Goal: Entertainment & Leisure: Browse casually

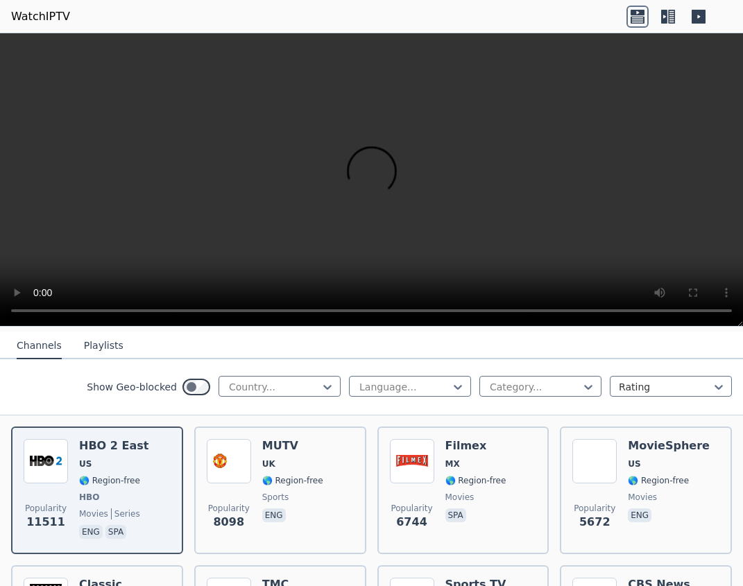
scroll to position [153, 0]
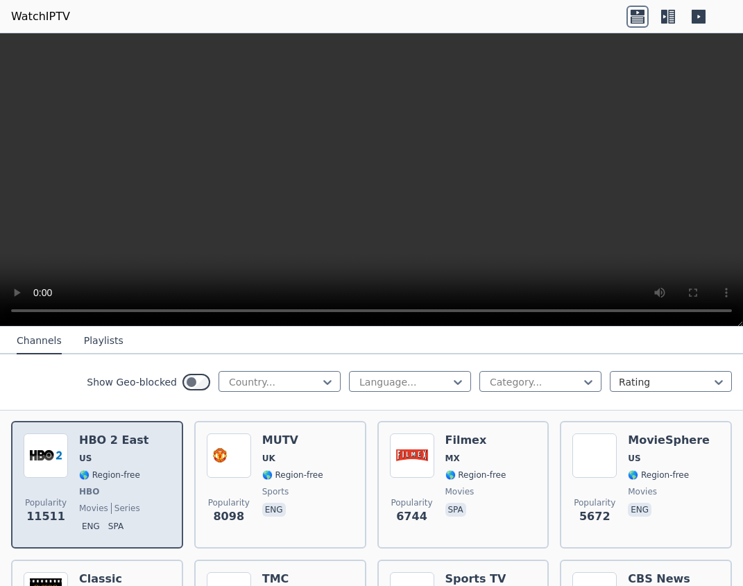
click at [129, 484] on div "HBO 2 East US 🌎 Region-free HBO movies series eng spa" at bounding box center [113, 484] width 69 height 103
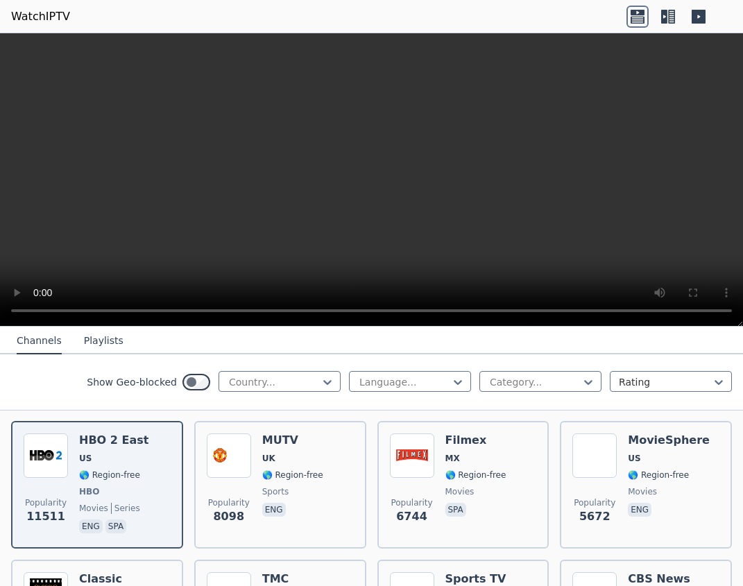
click at [99, 338] on button "Playlists" at bounding box center [104, 341] width 40 height 26
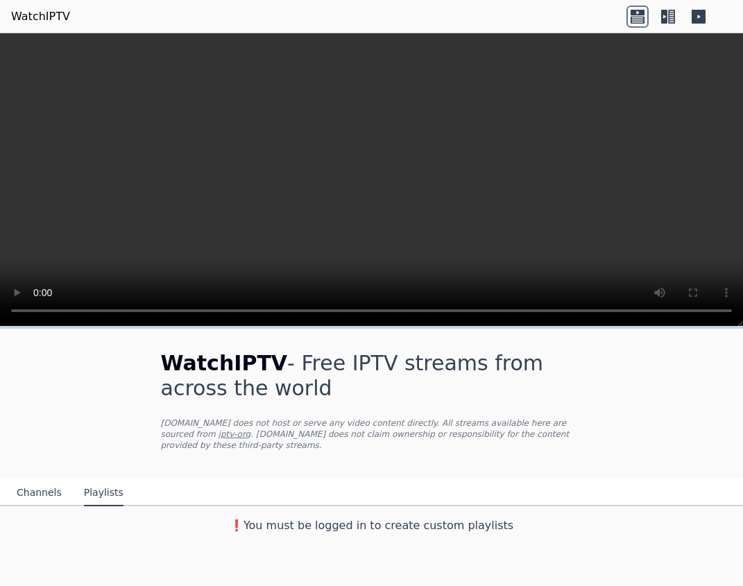
scroll to position [0, 0]
click at [42, 490] on button "Channels" at bounding box center [39, 493] width 45 height 26
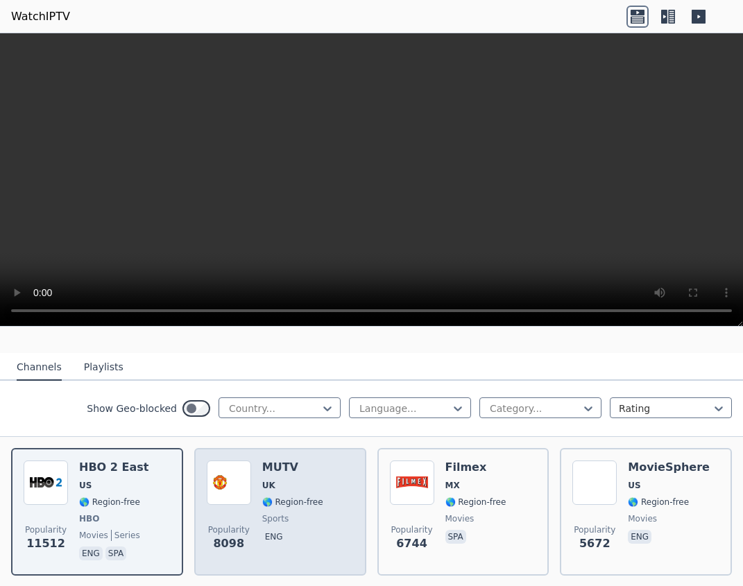
scroll to position [126, 0]
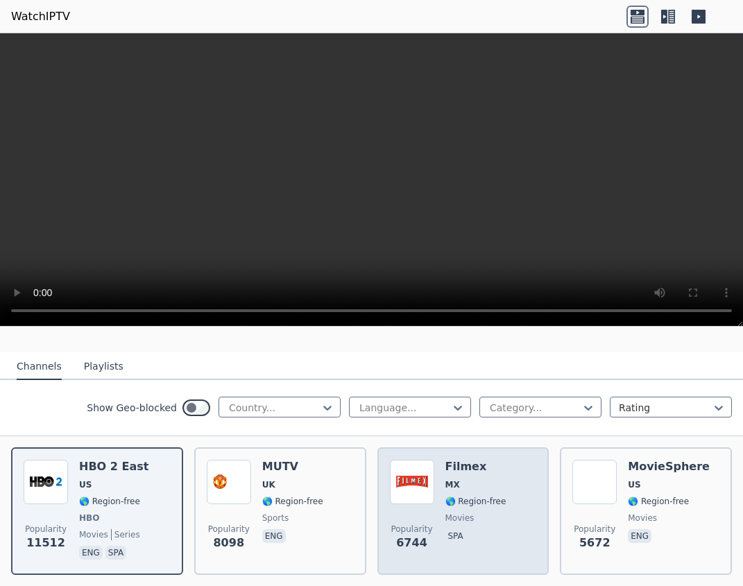
click at [484, 526] on div "Filmex MX 🌎 Region-free movies spa" at bounding box center [475, 511] width 61 height 103
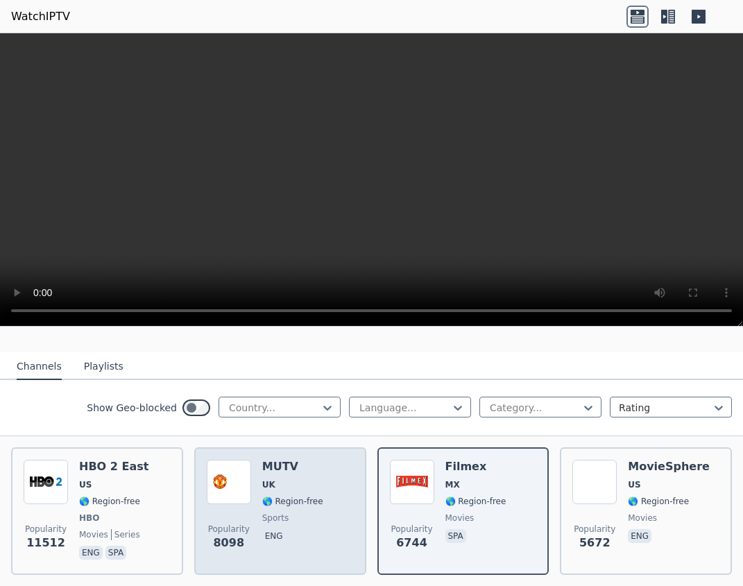
click at [322, 535] on div "Popularity 8098 MUTV UK 🌎 Region-free sports eng" at bounding box center [280, 511] width 147 height 103
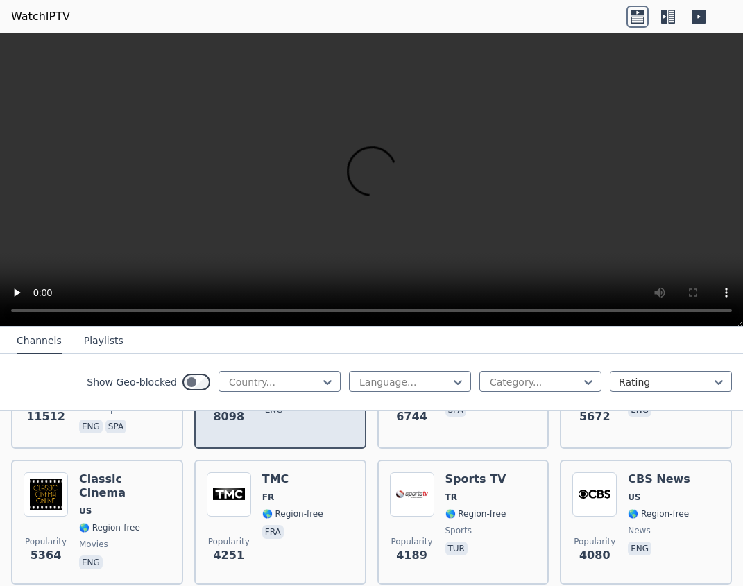
scroll to position [268, 0]
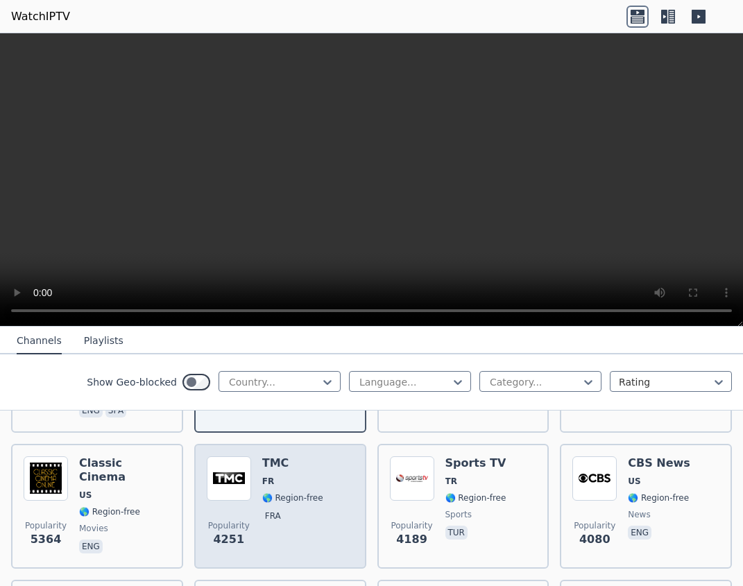
click at [322, 535] on div "Popularity 4251 TMC FR 🌎 Region-free fra" at bounding box center [280, 506] width 147 height 100
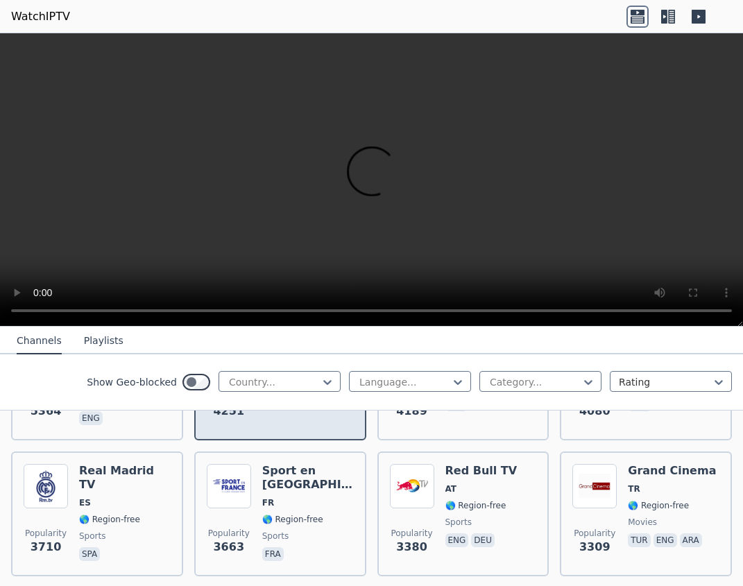
scroll to position [399, 0]
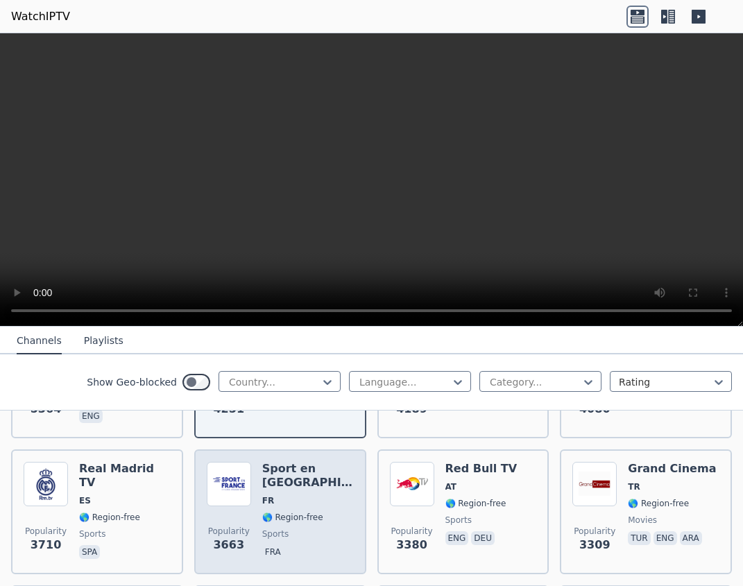
click at [322, 545] on span "fra" at bounding box center [308, 553] width 92 height 17
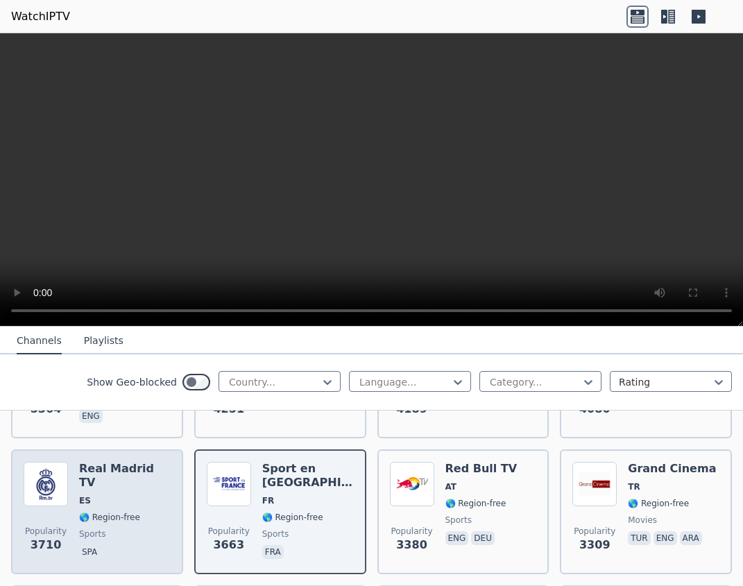
click at [115, 545] on span "spa" at bounding box center [125, 553] width 92 height 17
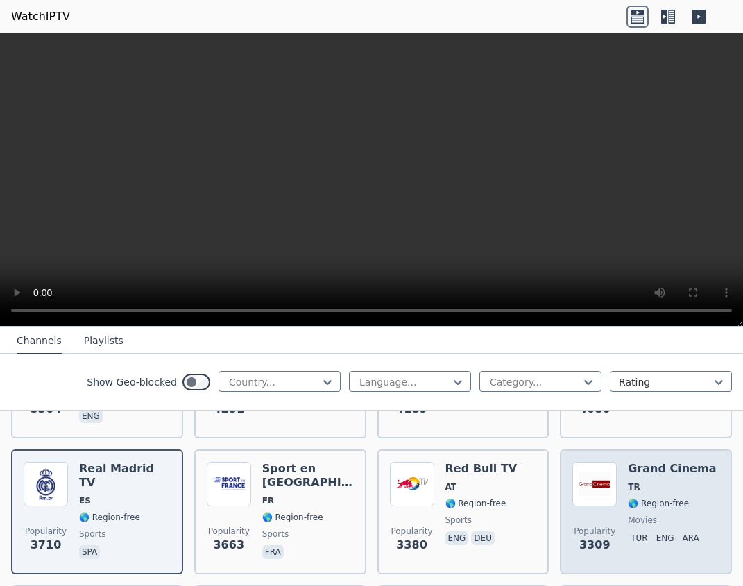
click at [693, 506] on span "🌎 Region-free" at bounding box center [672, 503] width 88 height 11
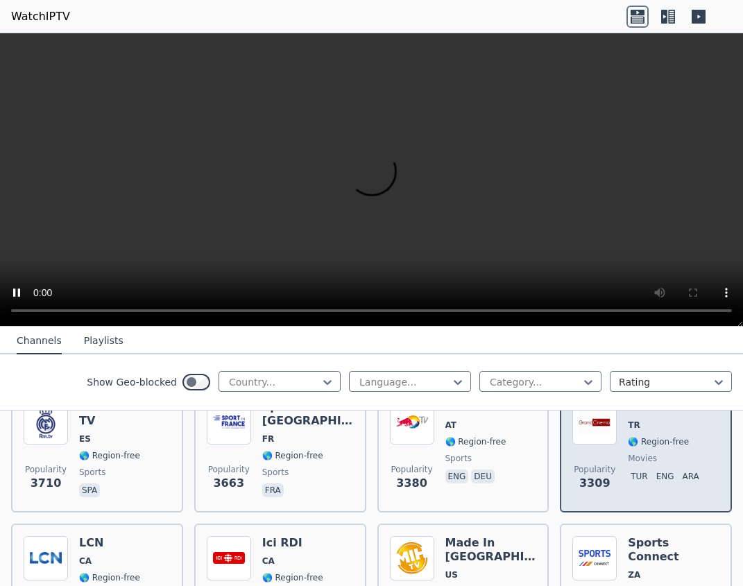
scroll to position [499, 0]
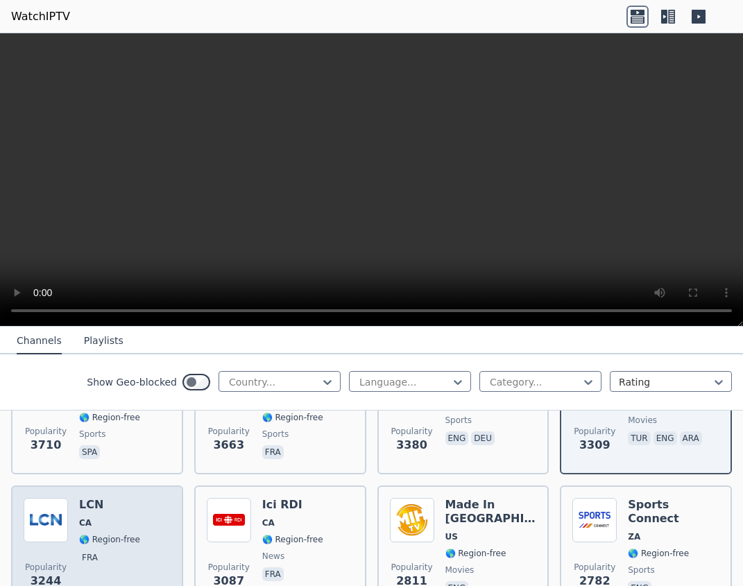
click at [49, 555] on span "Popularity 3244" at bounding box center [46, 575] width 44 height 44
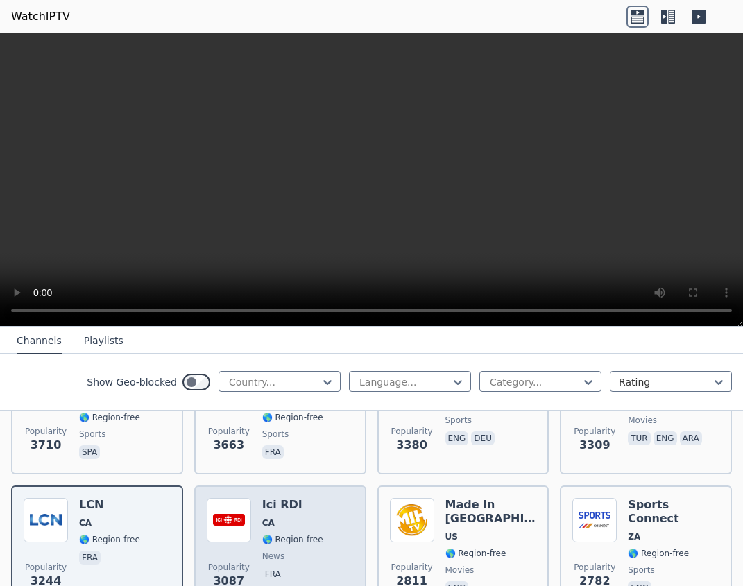
click at [336, 517] on div "Popularity [STREET_ADDRESS] 🌎 Region-free news fra" at bounding box center [280, 548] width 147 height 100
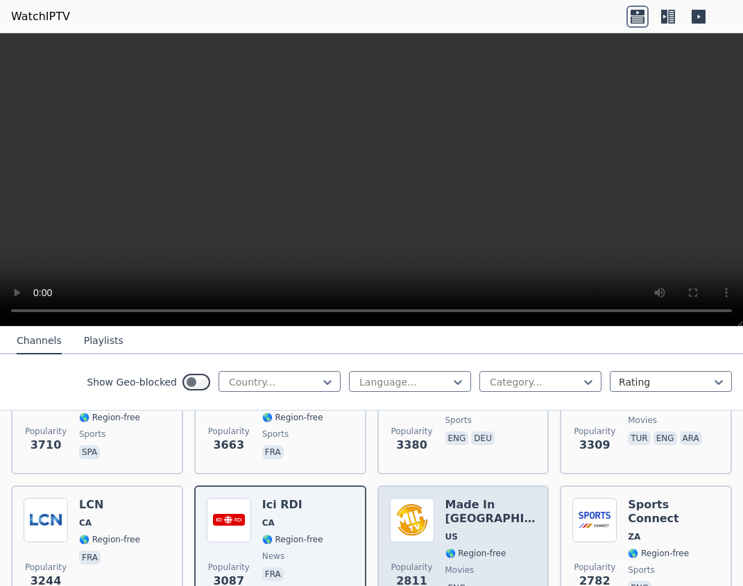
click at [465, 533] on span "US" at bounding box center [491, 536] width 92 height 11
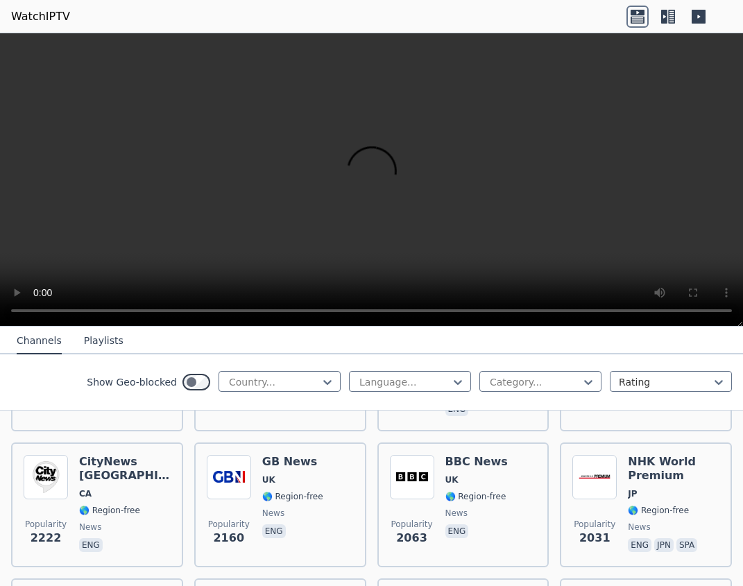
scroll to position [953, 0]
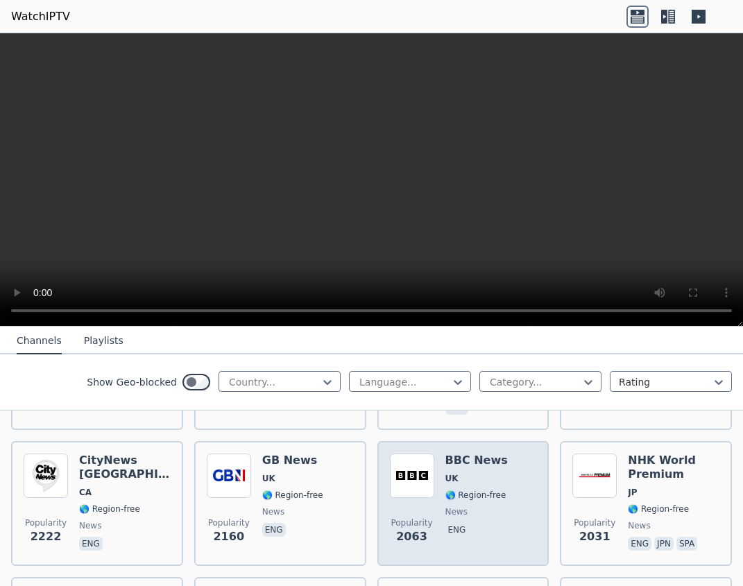
click at [465, 533] on p "eng" at bounding box center [457, 530] width 24 height 14
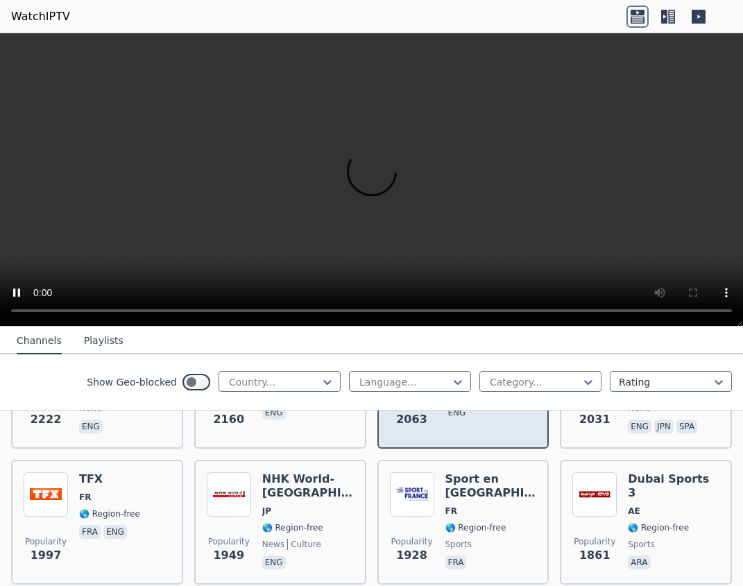
scroll to position [1073, 0]
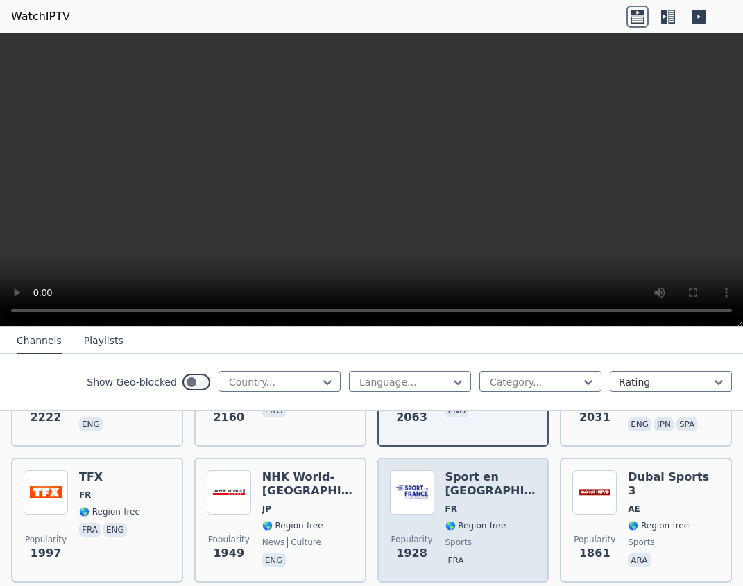
click at [465, 537] on span "sports" at bounding box center [458, 542] width 26 height 11
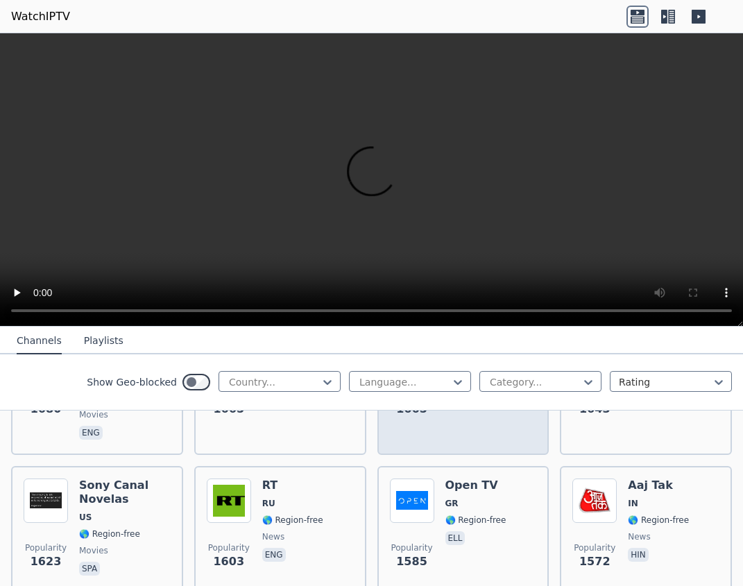
scroll to position [1494, 0]
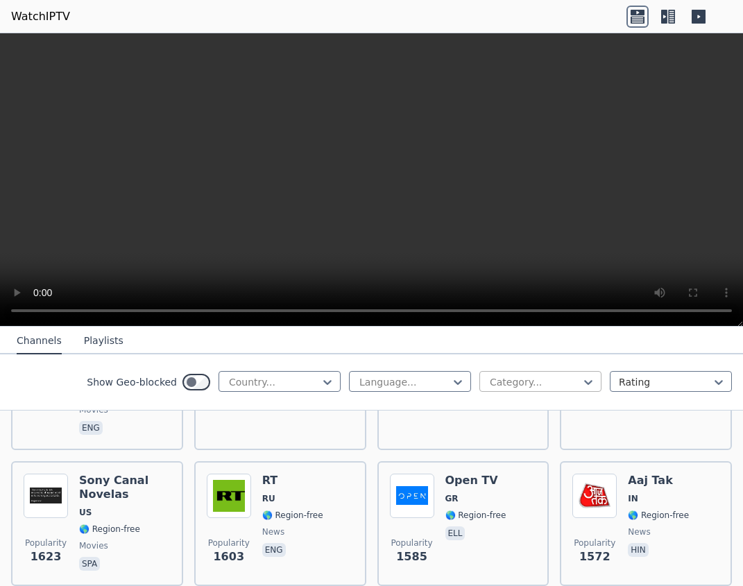
click at [595, 375] on div "Category..." at bounding box center [540, 381] width 122 height 21
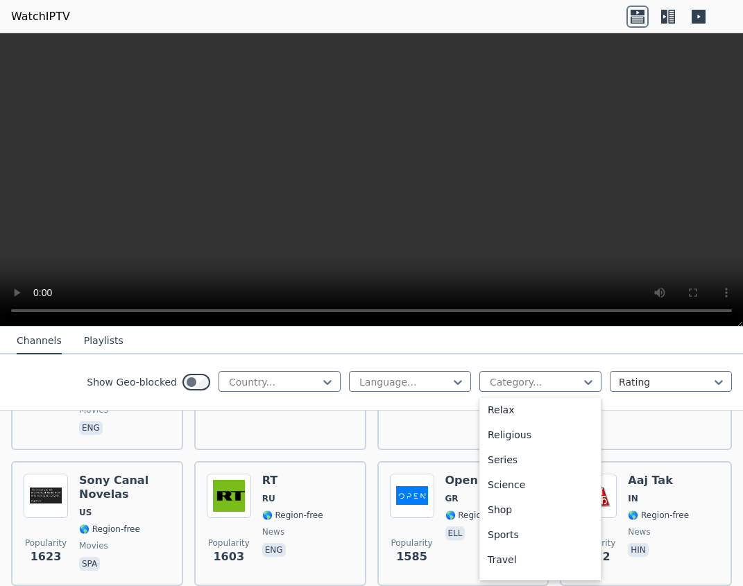
scroll to position [496, 0]
click at [505, 512] on div "Sports" at bounding box center [540, 515] width 122 height 25
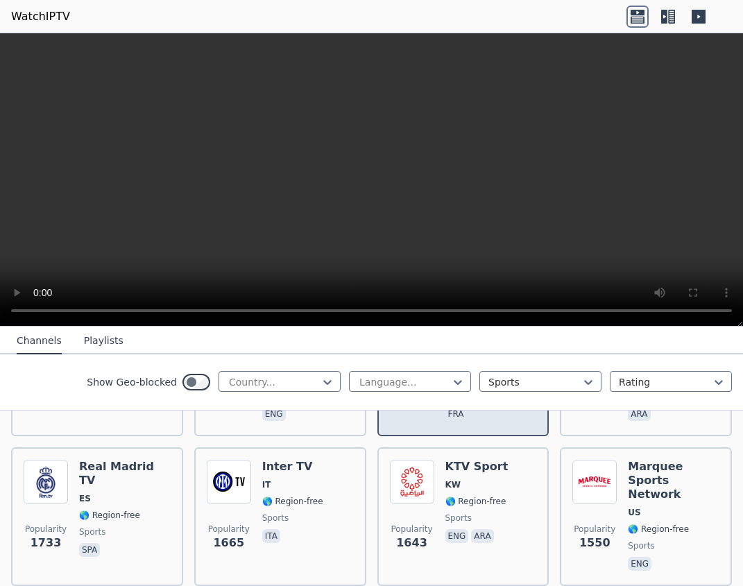
scroll to position [400, 0]
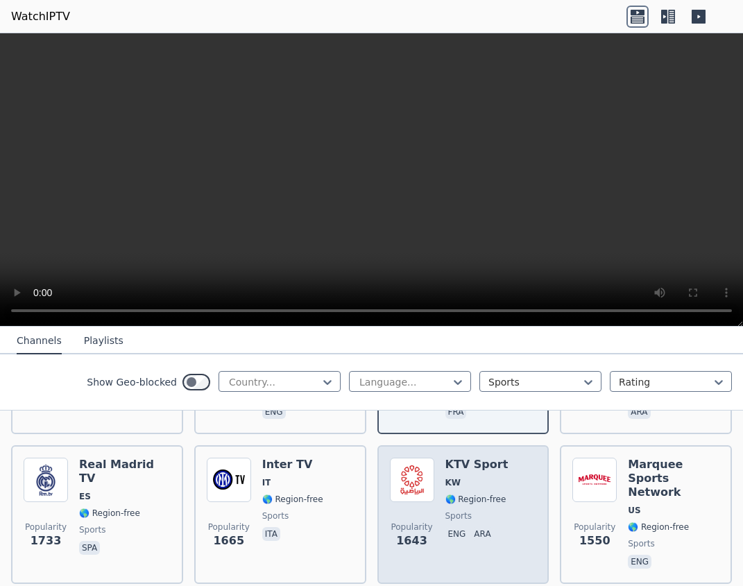
click at [505, 512] on div "Popularity 1643 KTV Sport KW 🌎 Region-free sports eng ara" at bounding box center [463, 515] width 147 height 114
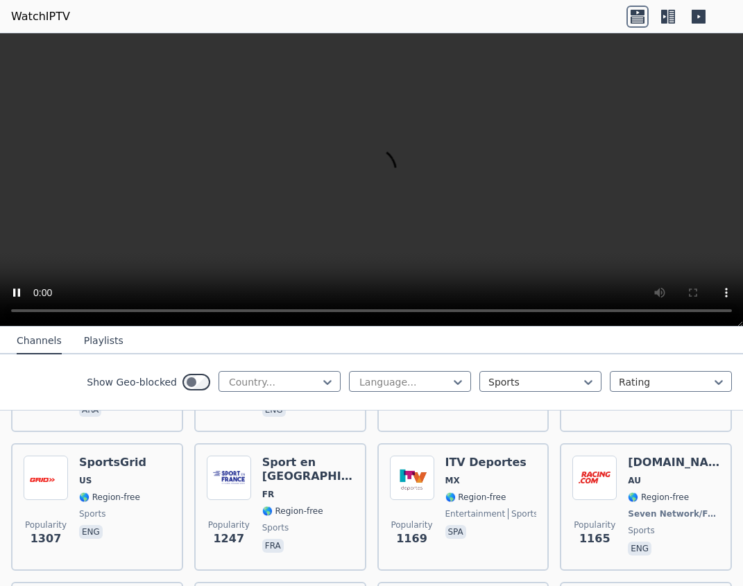
scroll to position [690, 0]
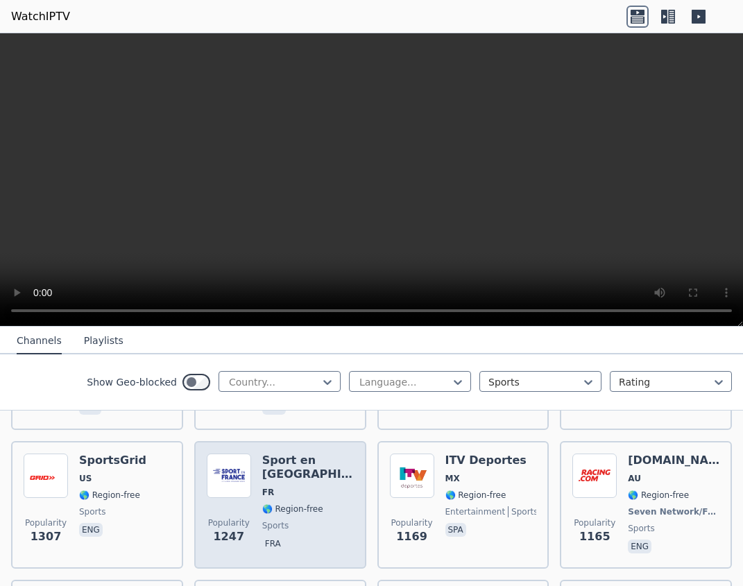
click at [327, 537] on span "fra" at bounding box center [308, 545] width 92 height 17
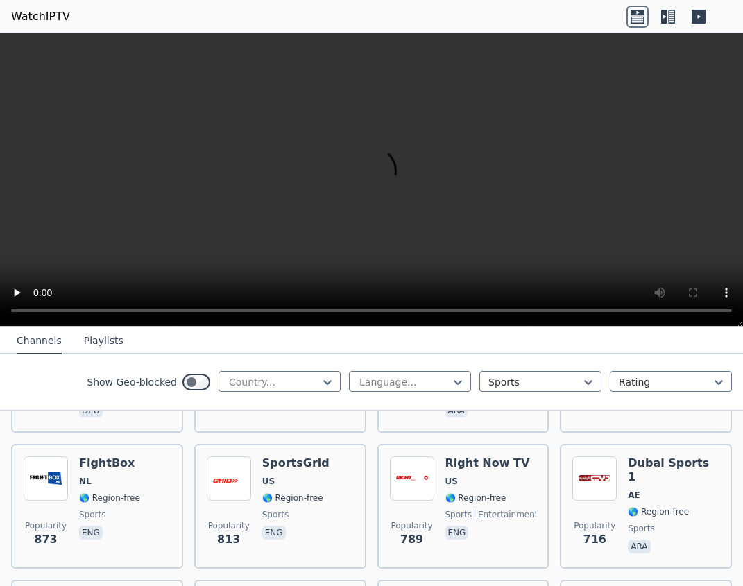
scroll to position [1103, 0]
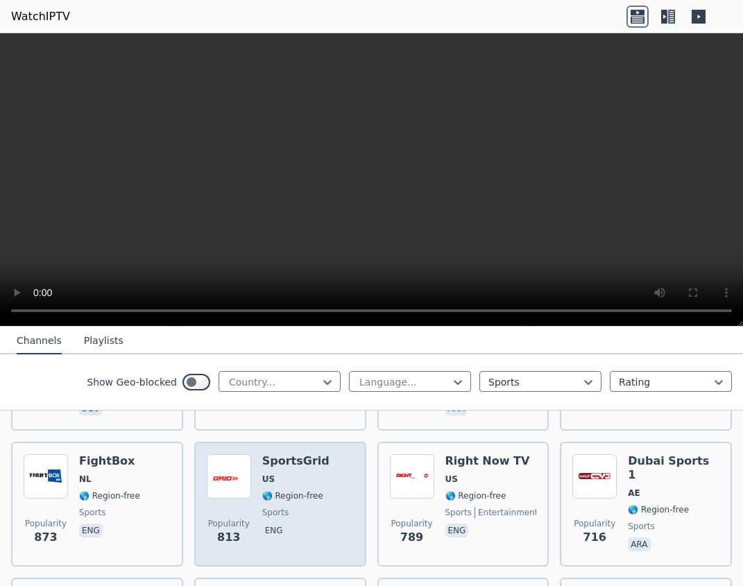
click at [327, 517] on div "Popularity 813 SportsGrid US 🌎 Region-free sports eng" at bounding box center [280, 504] width 147 height 100
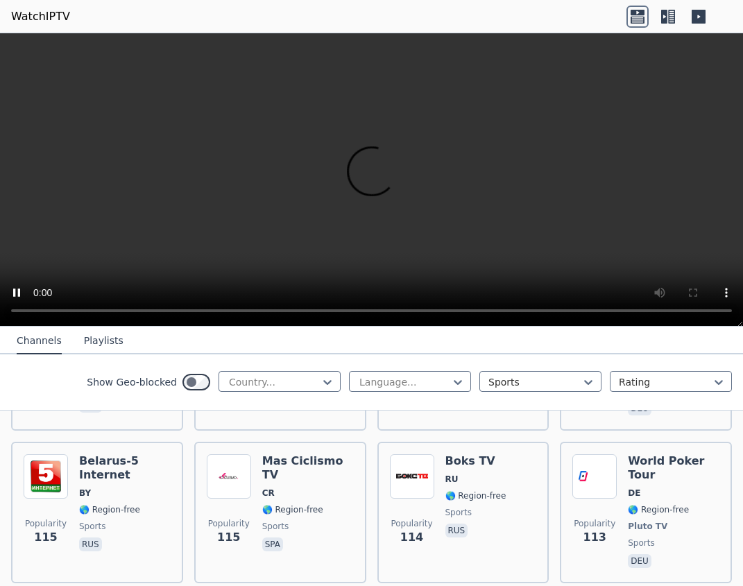
scroll to position [3873, 0]
click at [84, 342] on button "Playlists" at bounding box center [104, 341] width 40 height 26
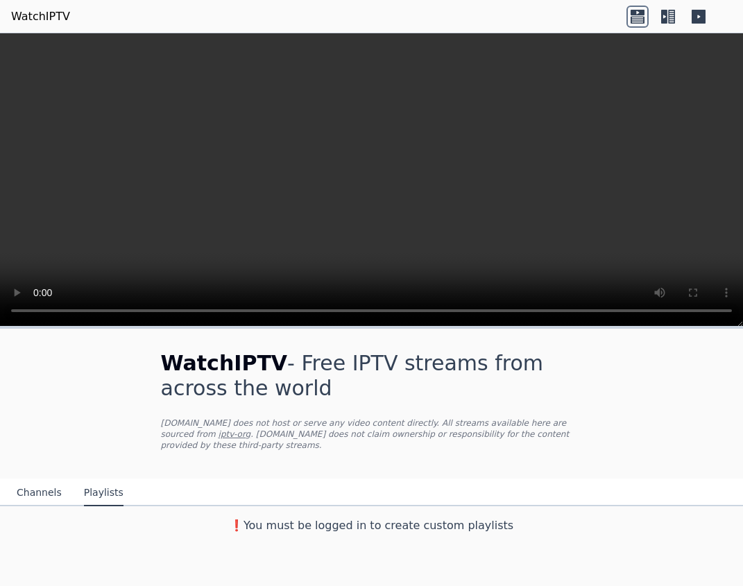
scroll to position [0, 0]
click at [668, 15] on icon at bounding box center [671, 17] width 7 height 14
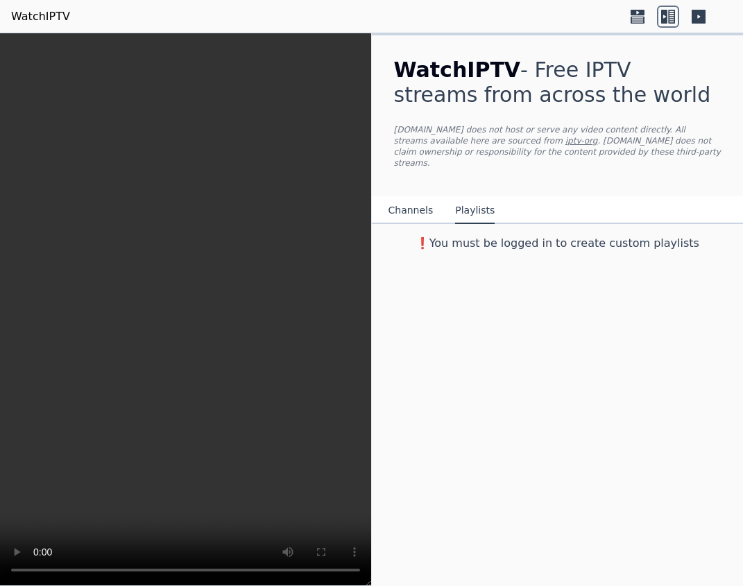
click at [697, 18] on icon at bounding box center [698, 17] width 14 height 14
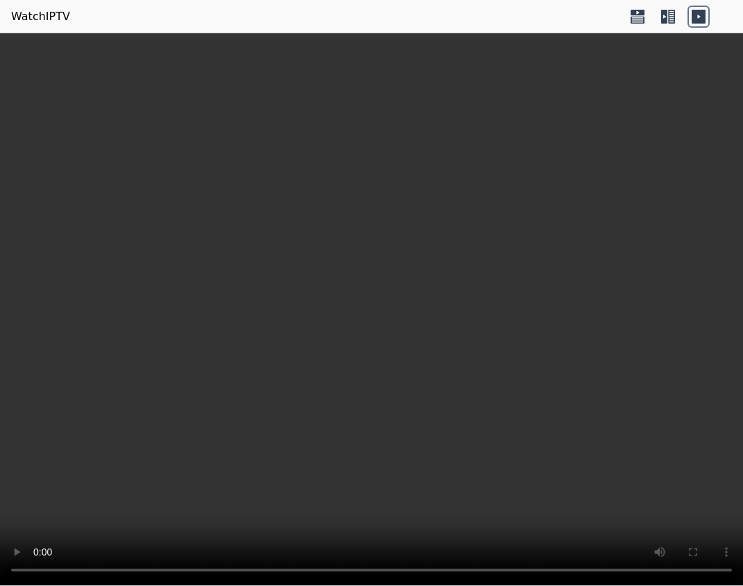
click at [631, 17] on icon at bounding box center [637, 19] width 14 height 7
